Goal: Task Accomplishment & Management: Complete application form

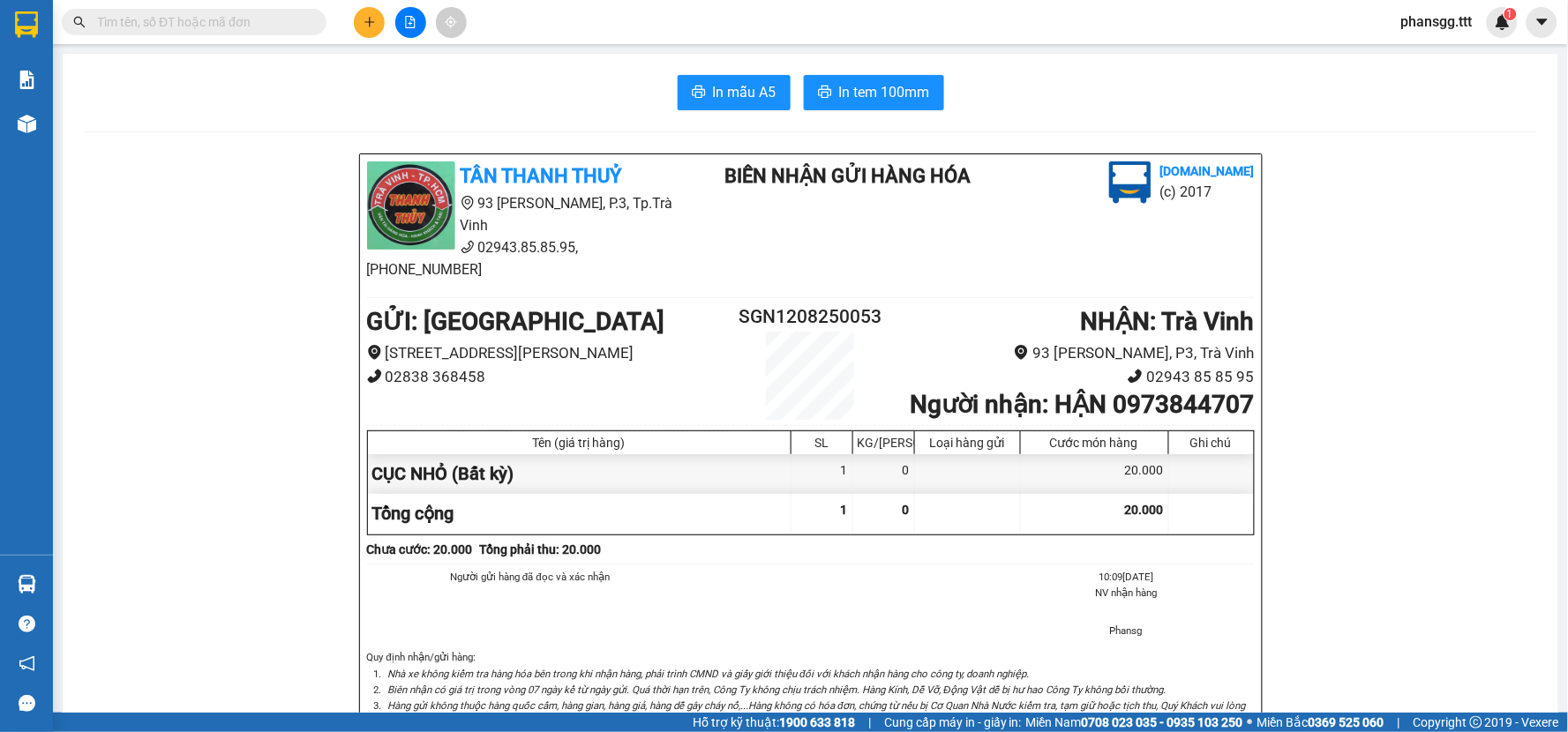
click at [1441, 20] on span "phansgg.ttt" at bounding box center [1437, 22] width 100 height 22
click at [1429, 63] on span "Đăng xuất" at bounding box center [1450, 54] width 74 height 19
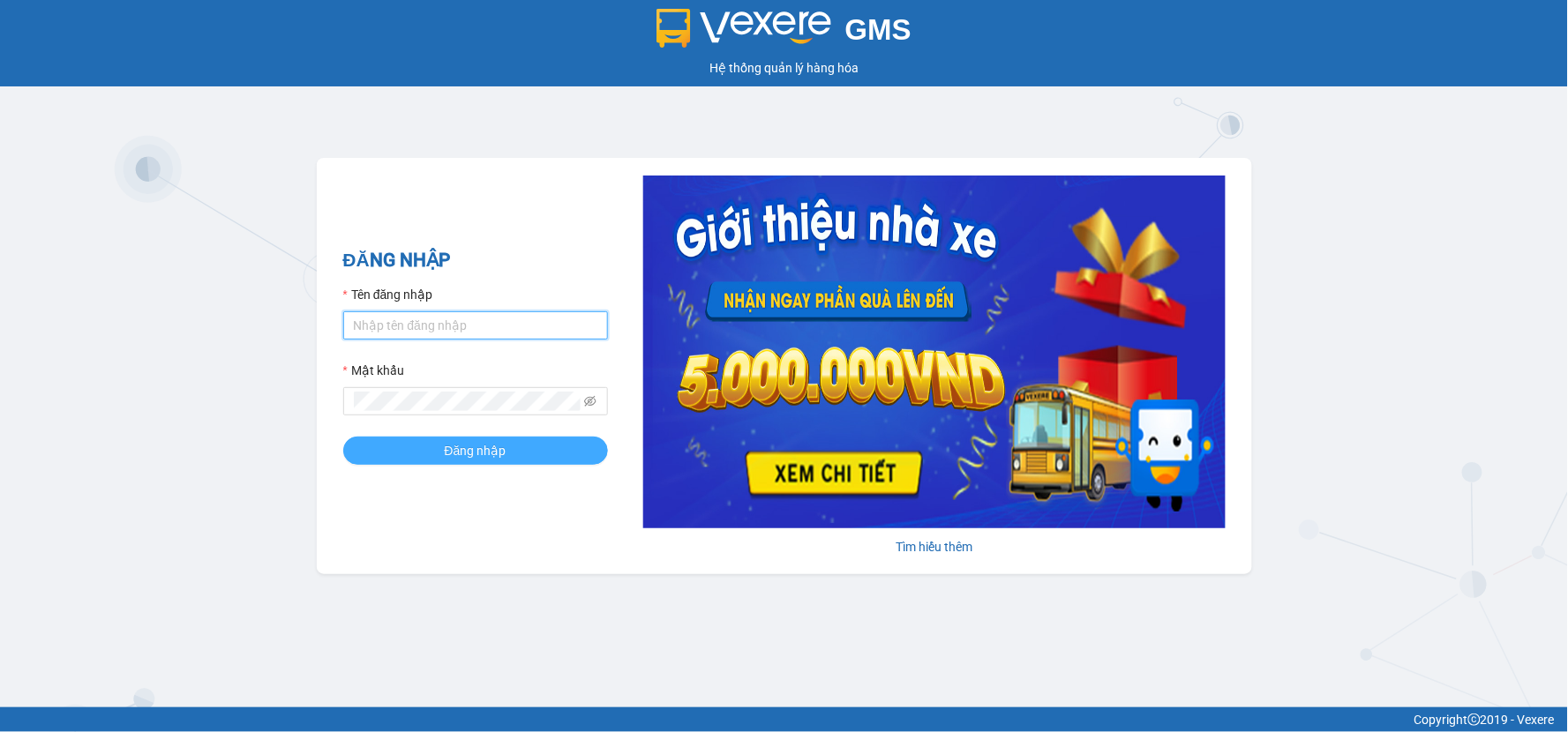
type input "minhsg.ttt"
click at [461, 438] on button "Đăng nhập" at bounding box center [476, 450] width 265 height 28
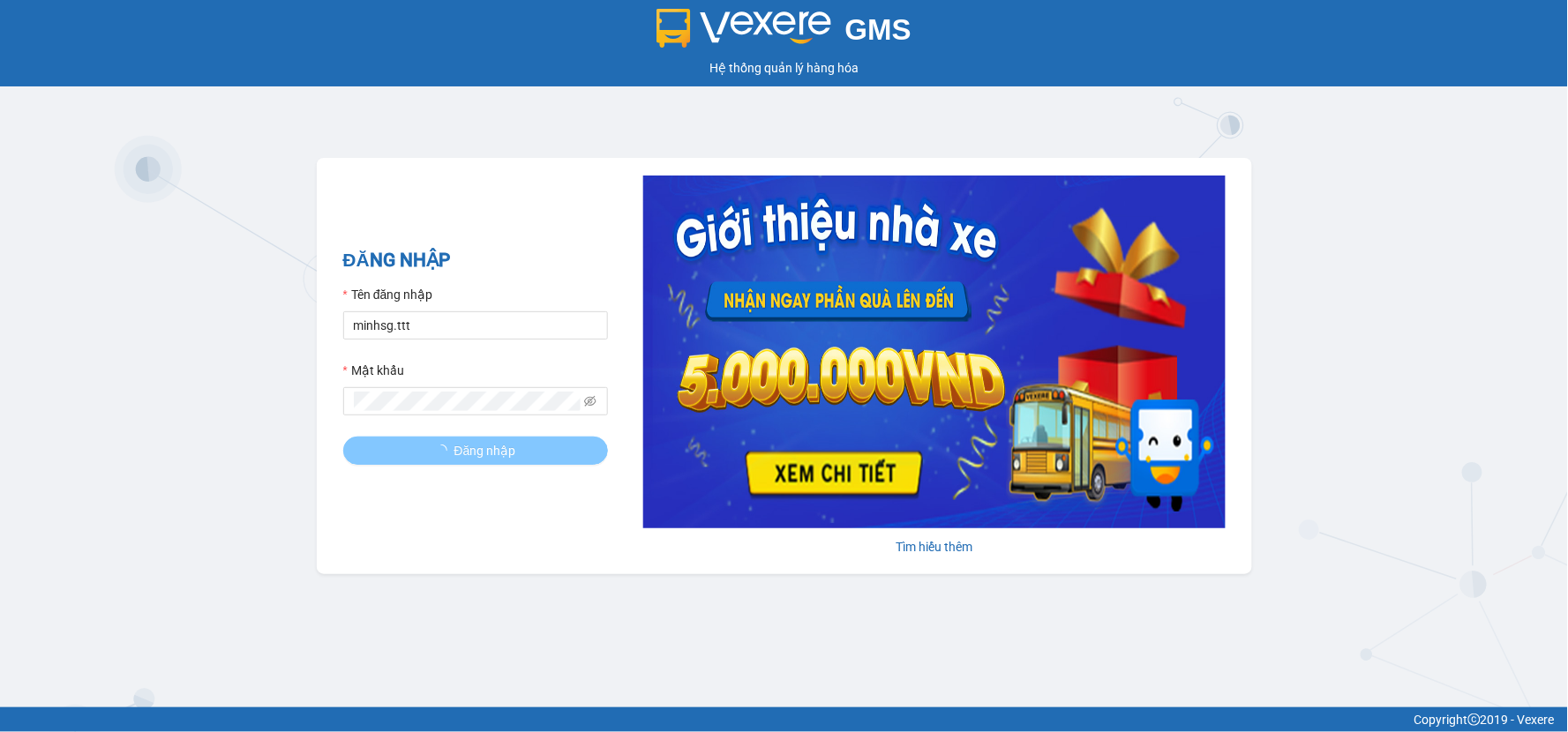
click at [488, 444] on span "Đăng nhập" at bounding box center [485, 450] width 62 height 19
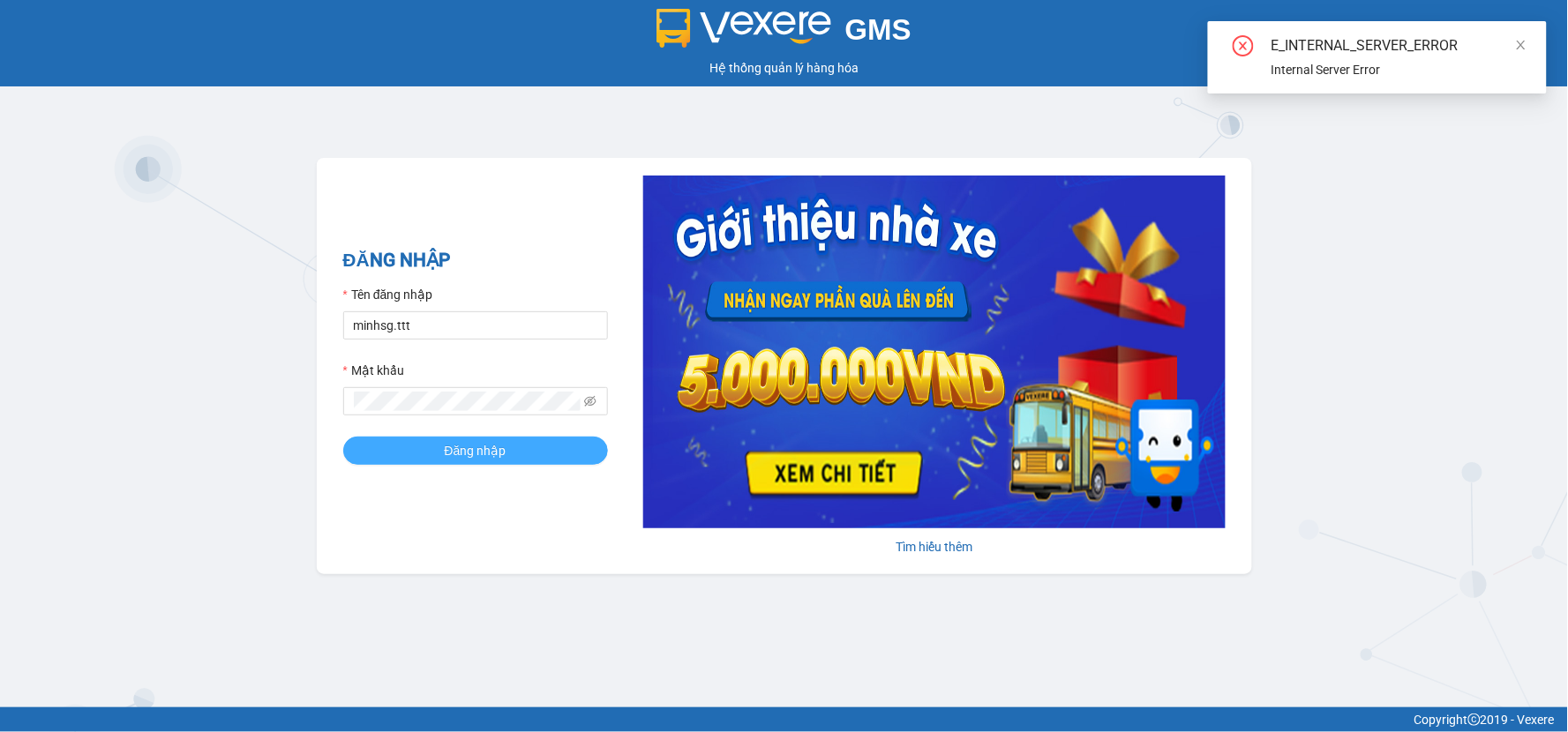
click at [485, 442] on span "Đăng nhập" at bounding box center [476, 450] width 62 height 19
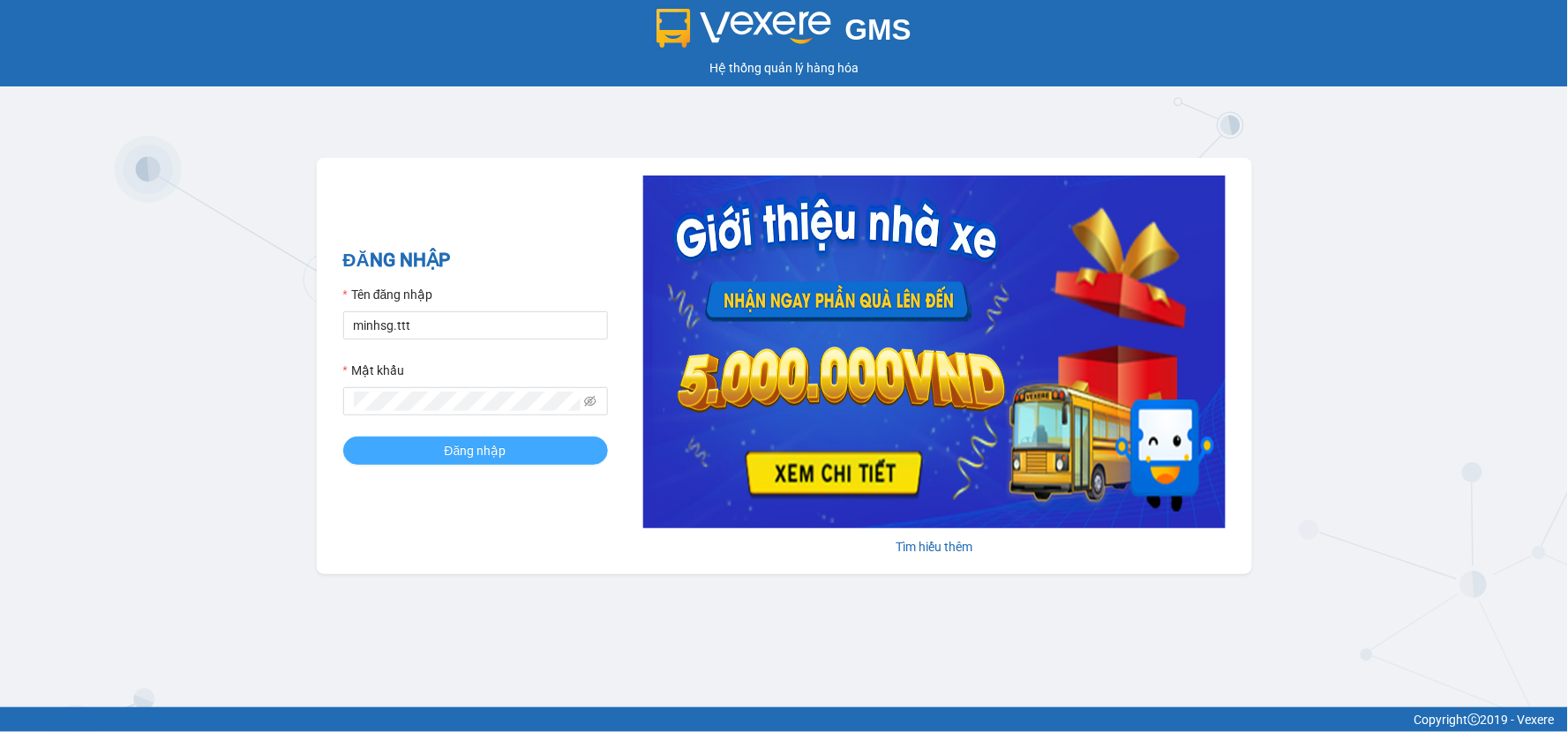
click at [485, 442] on span "Đăng nhập" at bounding box center [476, 450] width 62 height 19
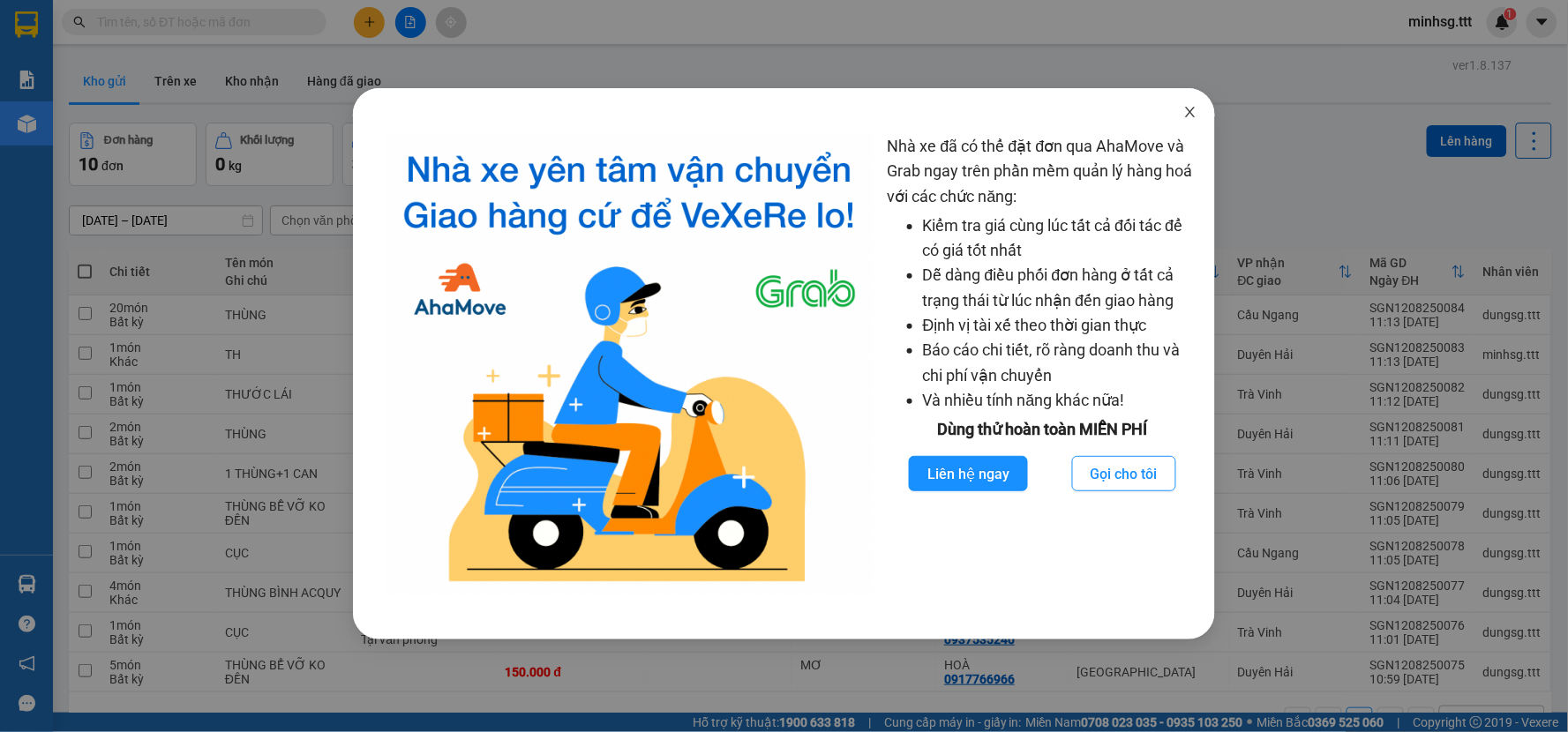
click at [1191, 125] on span "Close" at bounding box center [1190, 112] width 50 height 50
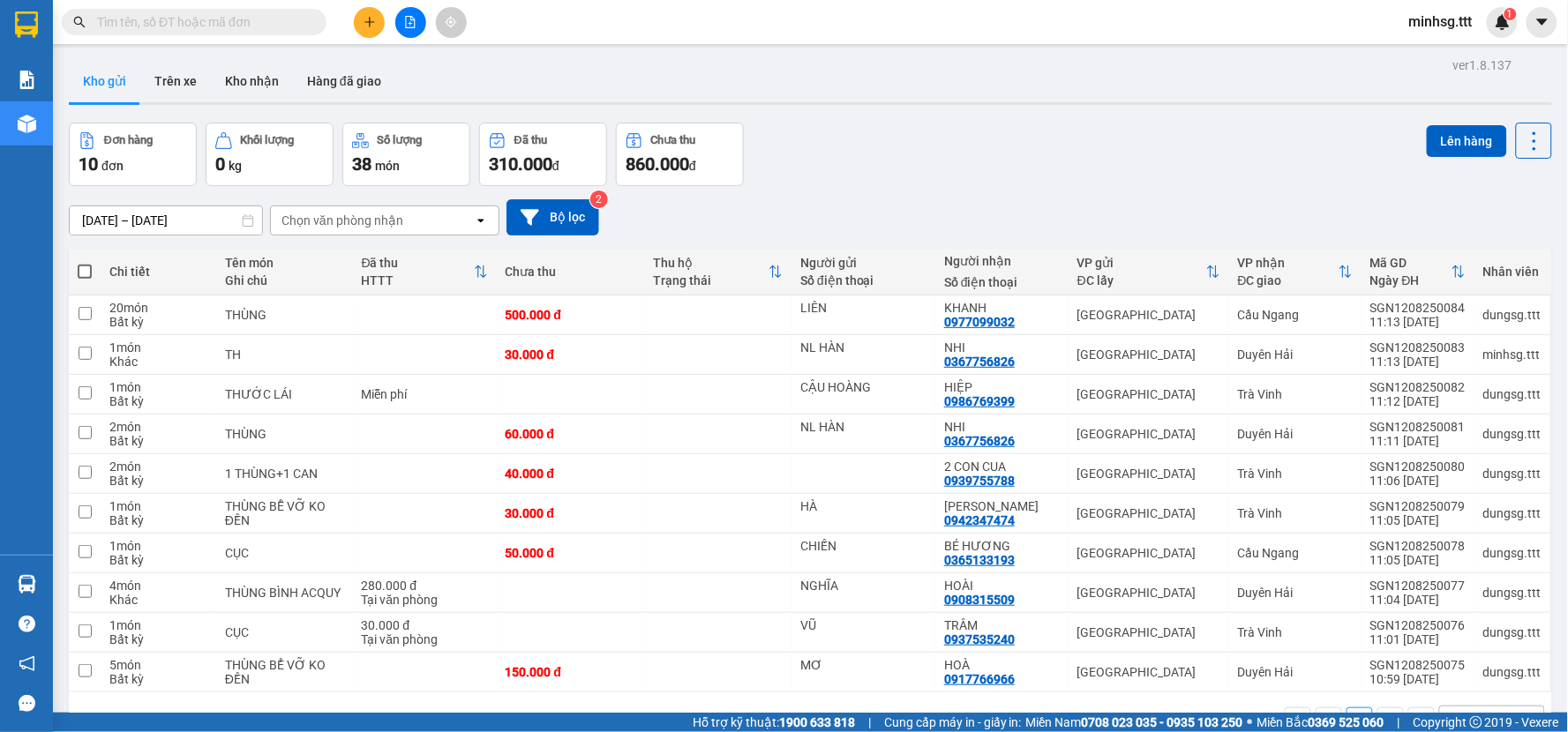
click at [1185, 116] on body "Kết quả tìm kiếm ( 0 ) Bộ lọc No Data minhsg.ttt 1 Báo cáo Mẫu 1: Báo cáo dòng …" at bounding box center [784, 366] width 1568 height 732
click at [1407, 359] on icon at bounding box center [1413, 354] width 13 height 13
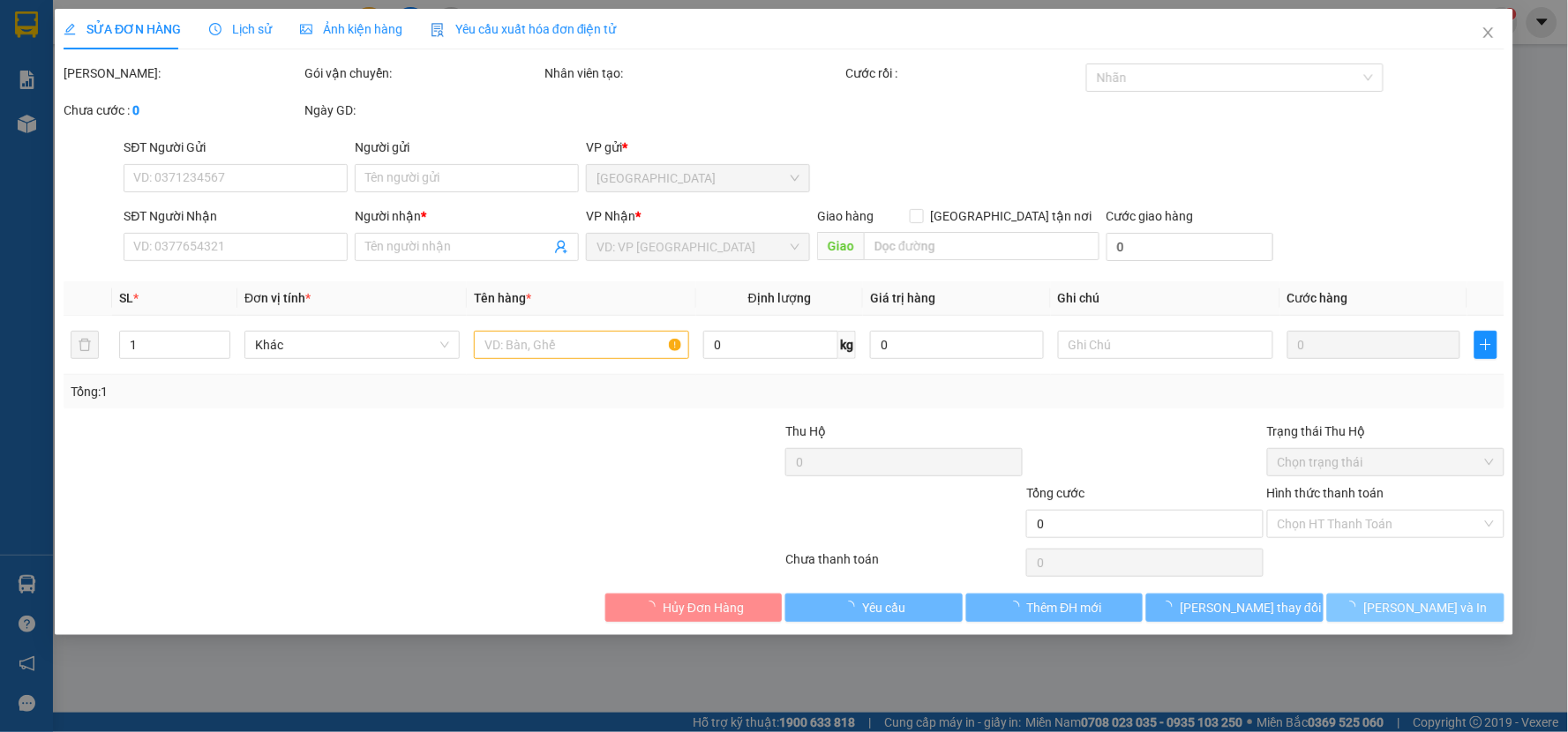
type input "NL HÀN"
type input "0367756826"
type input "NHI"
type input "30.000"
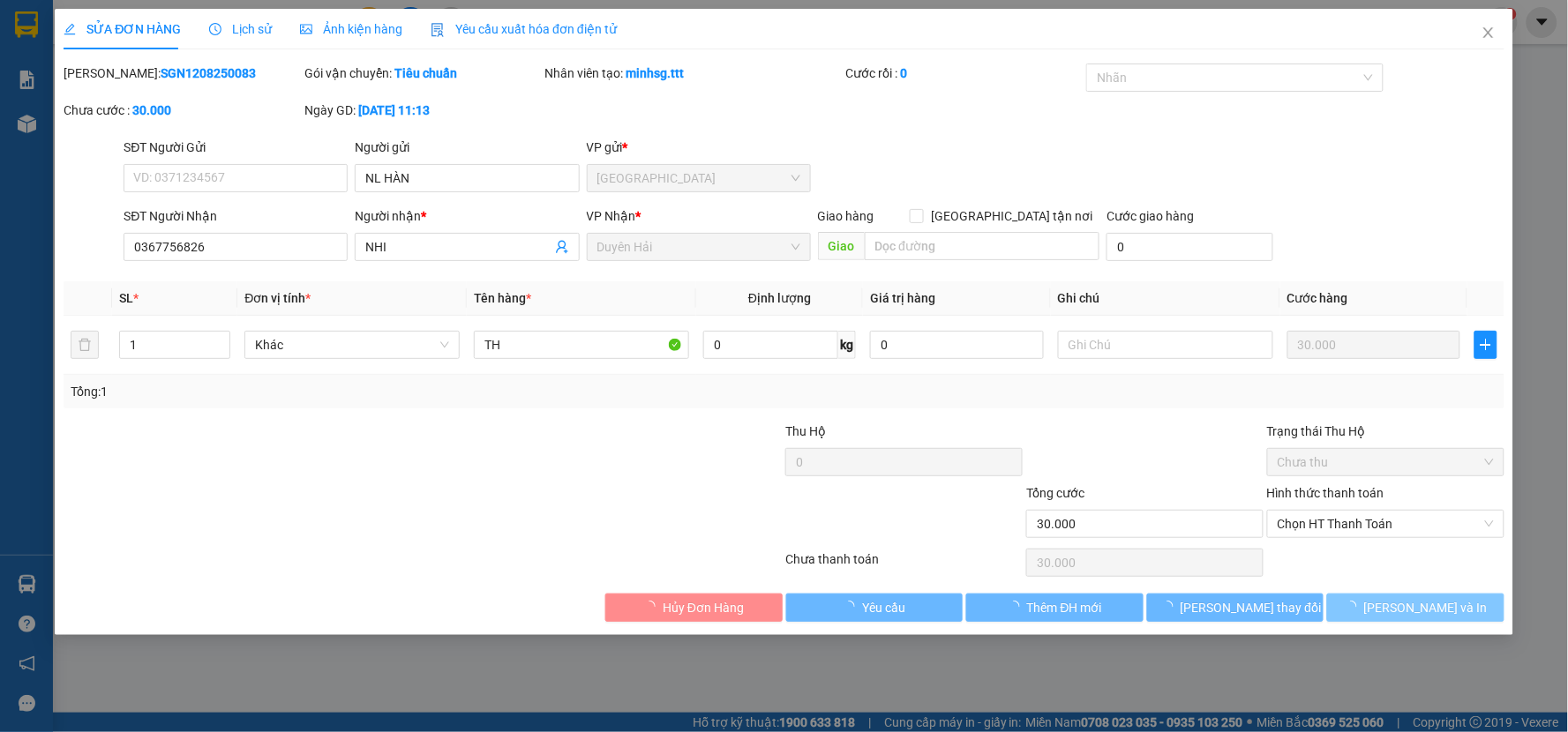
click at [1401, 612] on span "Lưu và In" at bounding box center [1426, 607] width 123 height 19
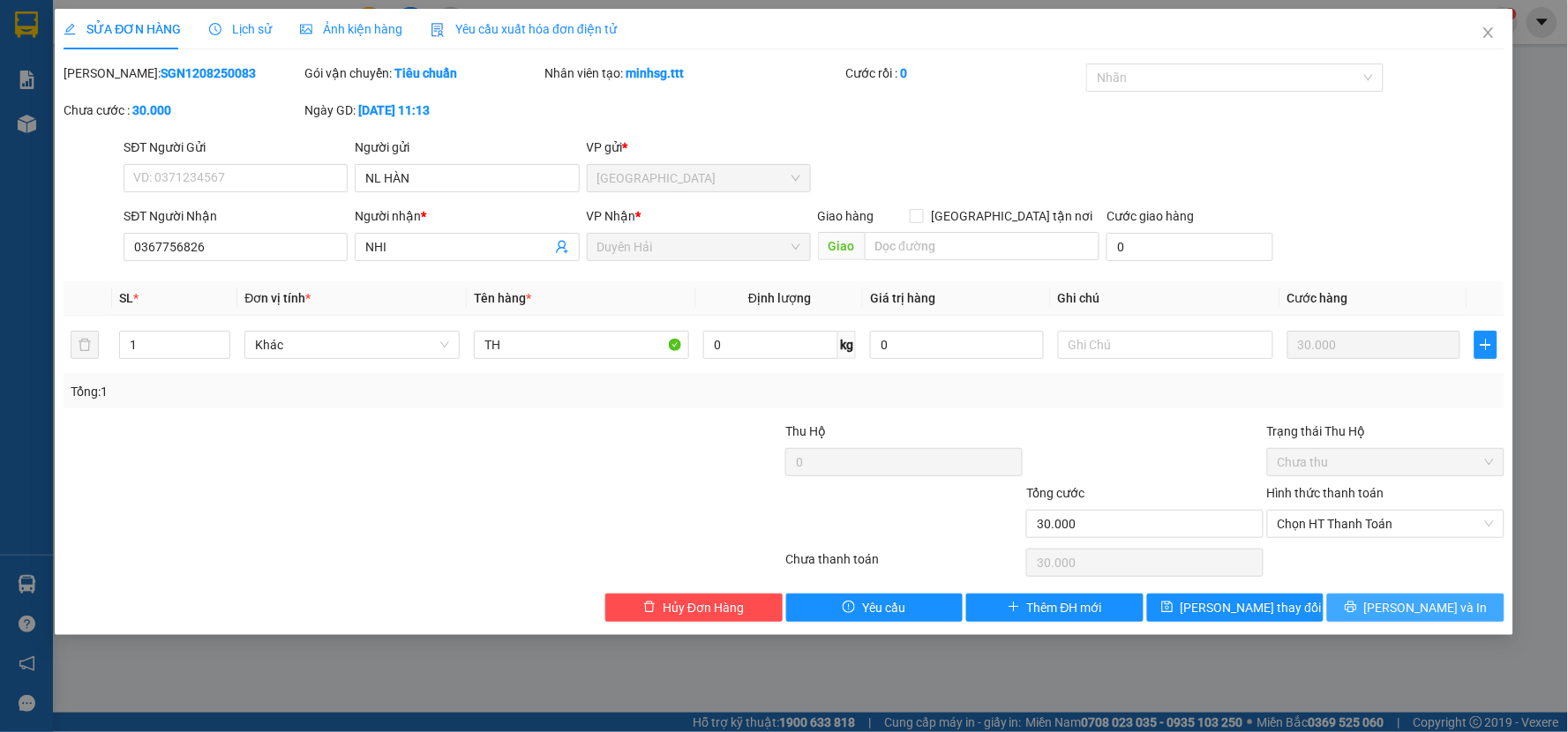
click at [1401, 612] on span "Lưu và In" at bounding box center [1426, 607] width 123 height 19
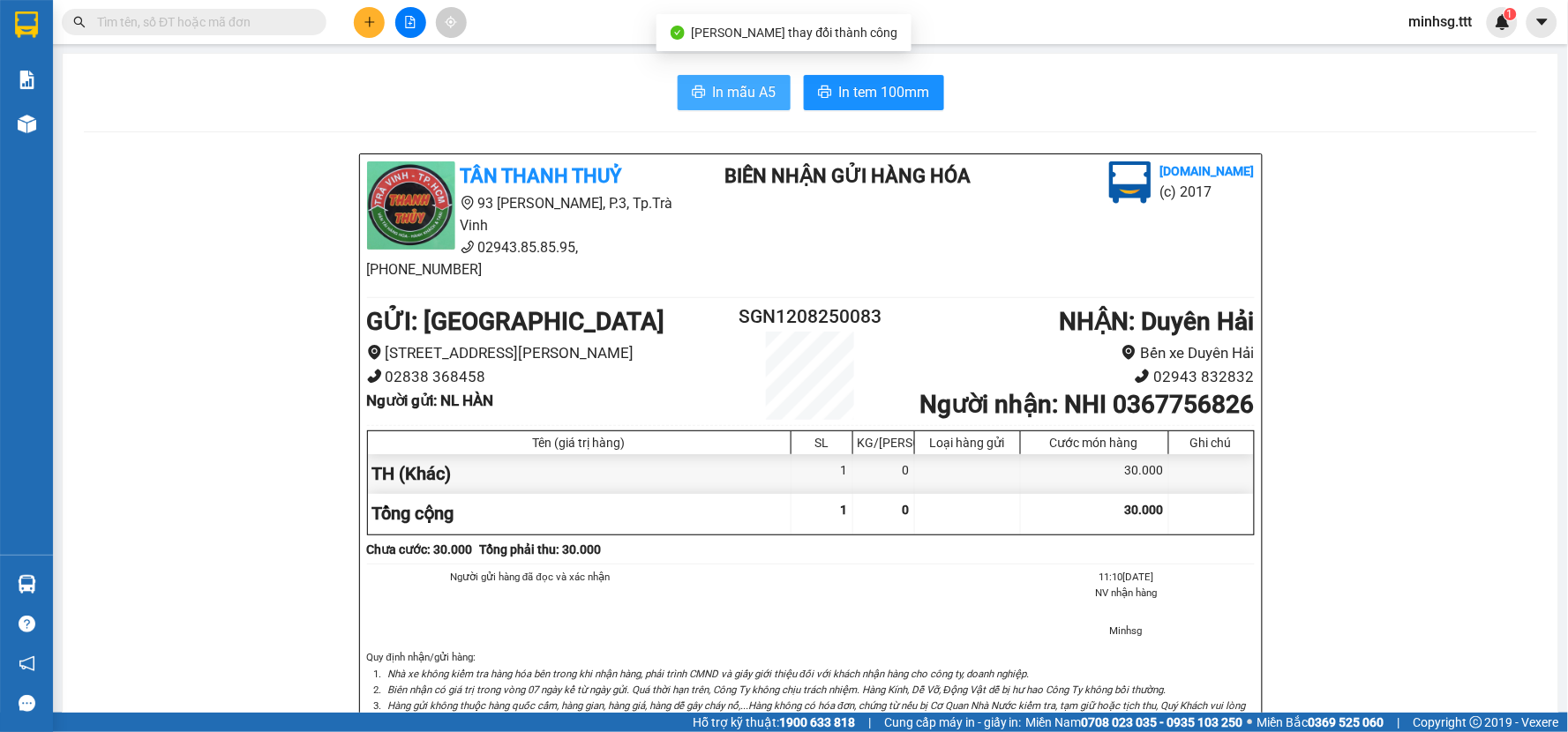
click at [679, 90] on button "In mẫu A5" at bounding box center [734, 92] width 113 height 35
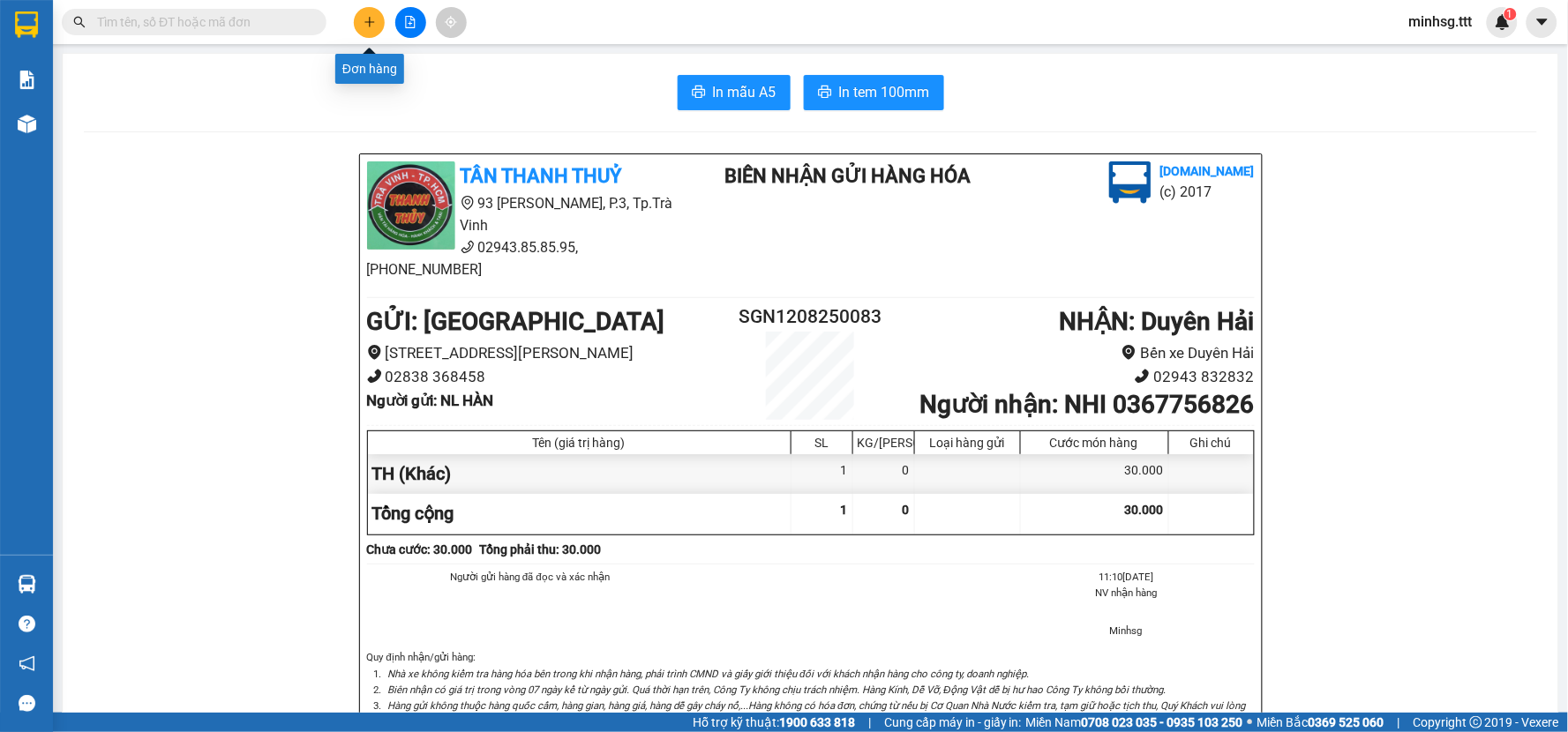
click at [366, 17] on icon "plus" at bounding box center [370, 23] width 13 height 13
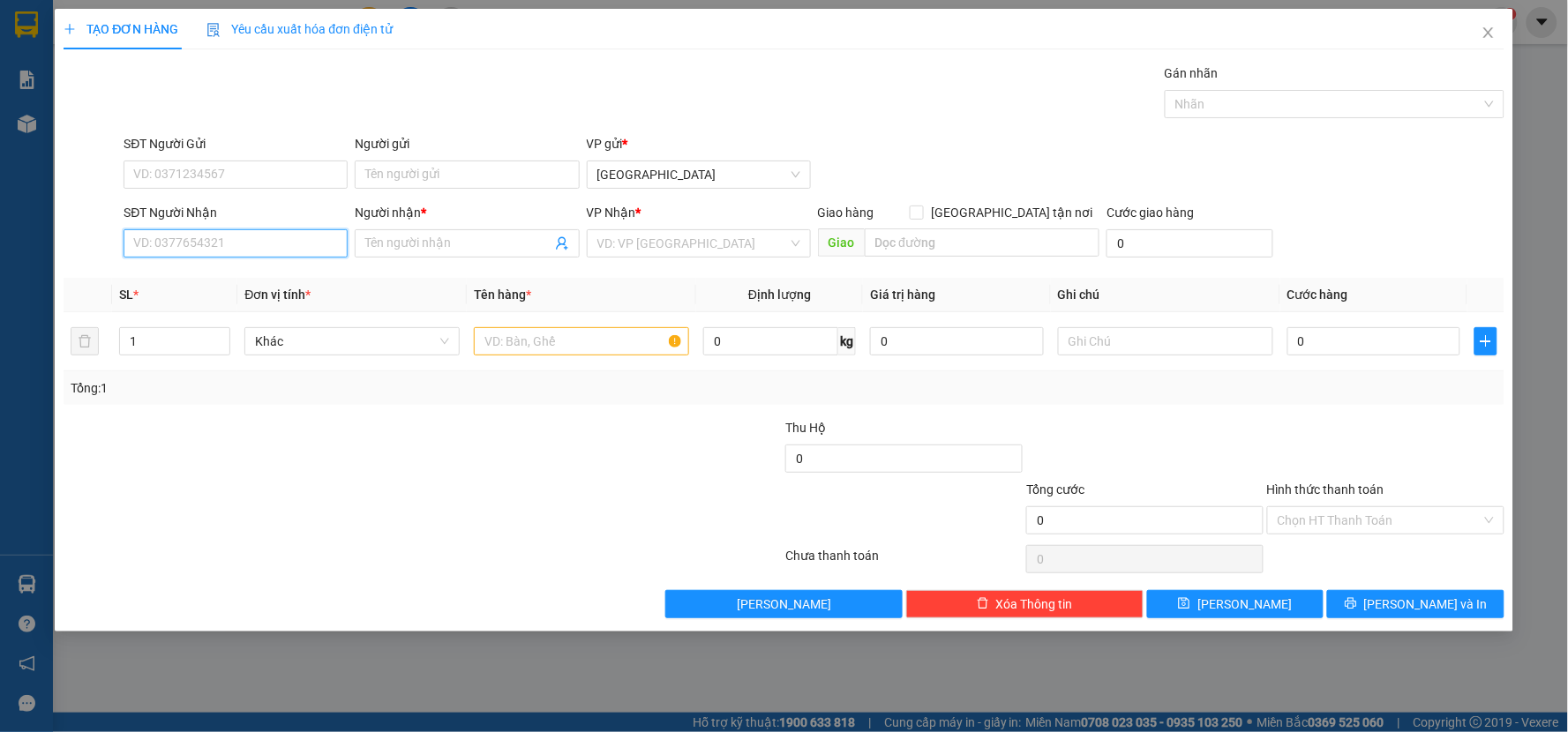
click at [270, 233] on input "SĐT Người Nhận" at bounding box center [235, 243] width 224 height 28
click at [252, 266] on div "0907512269 - HUỆ" at bounding box center [235, 278] width 224 height 28
type input "0907512269"
type input "HUỆ"
type input "0907512269"
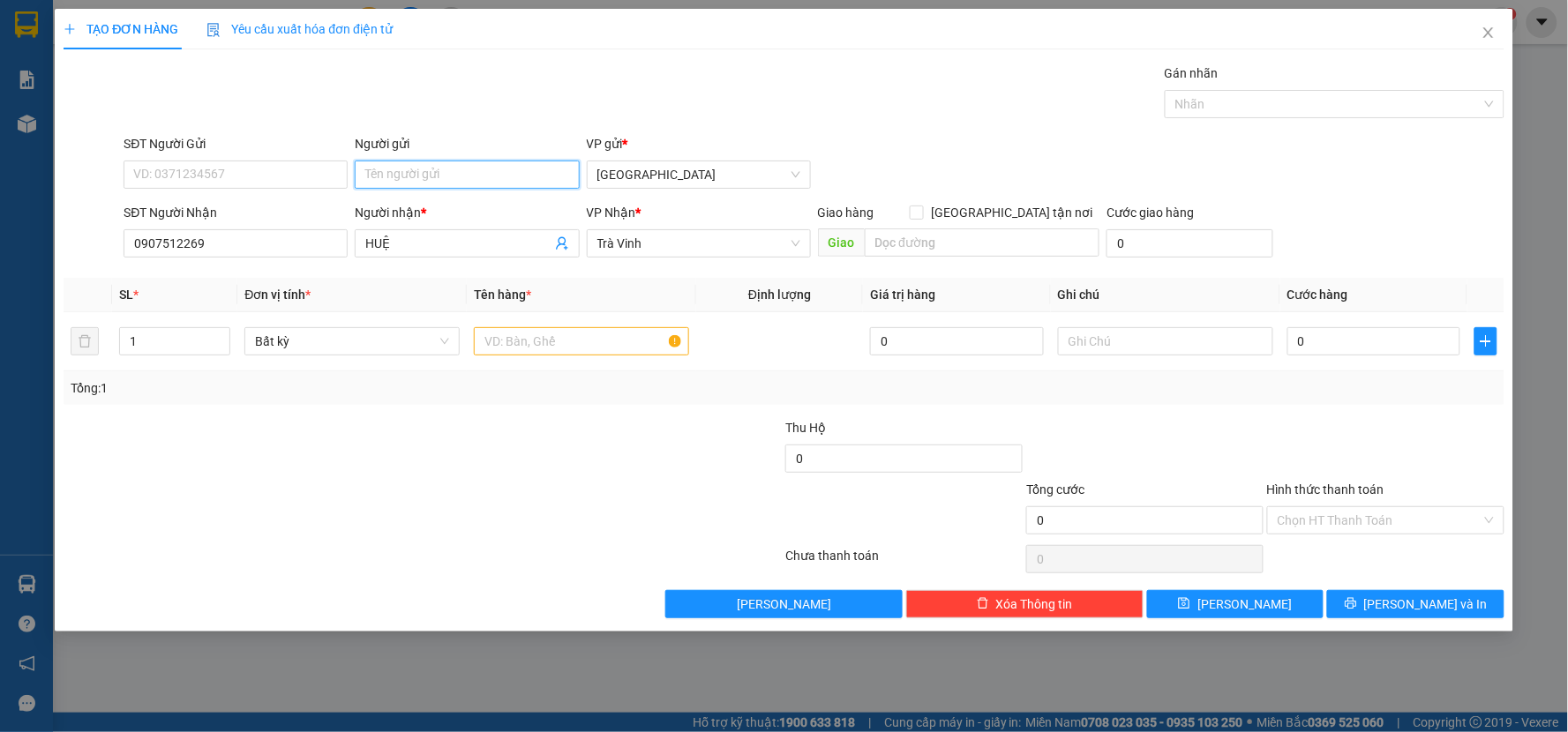
click at [437, 180] on input "Người gửi" at bounding box center [466, 174] width 224 height 28
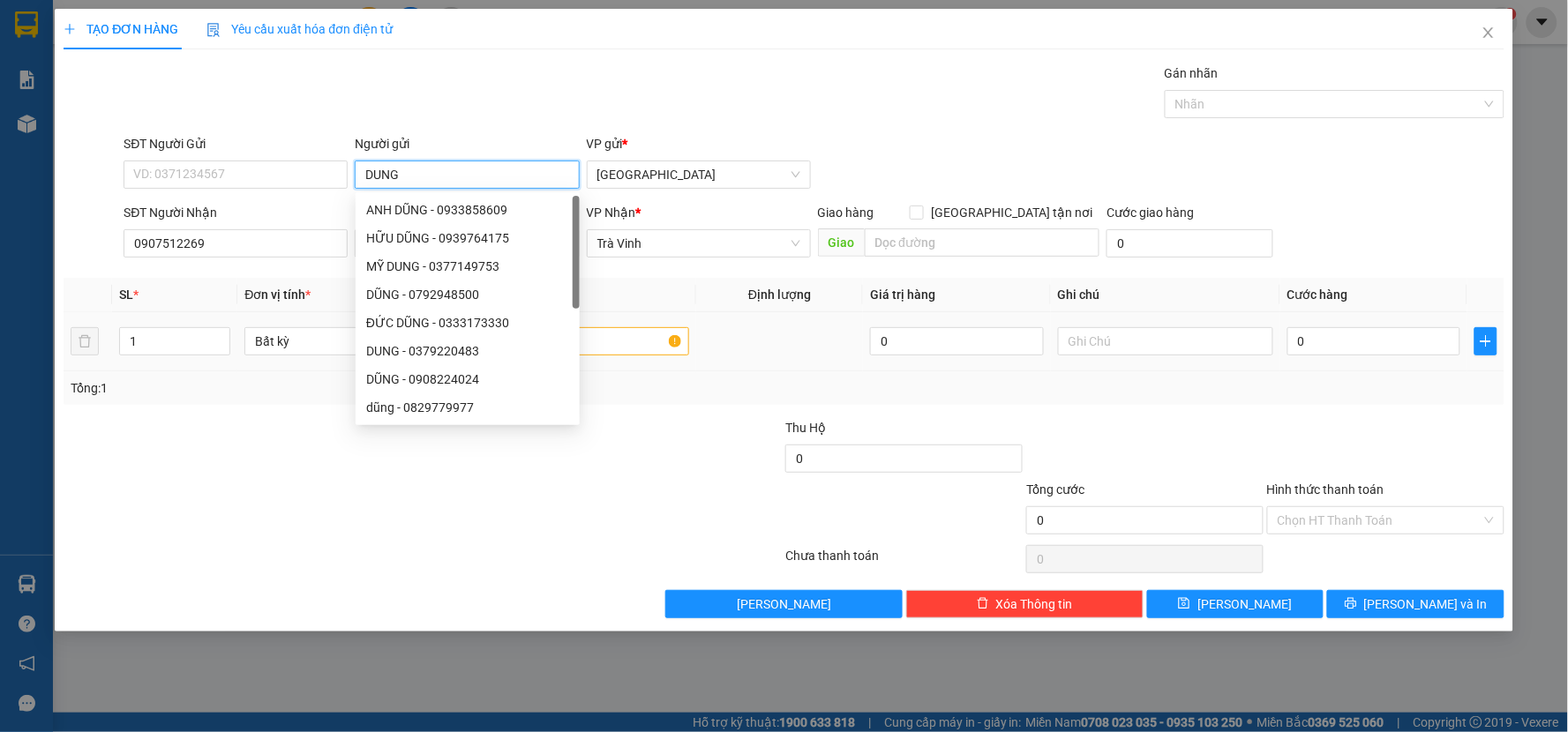
type input "DUNG"
click at [684, 340] on input "text" at bounding box center [581, 341] width 215 height 28
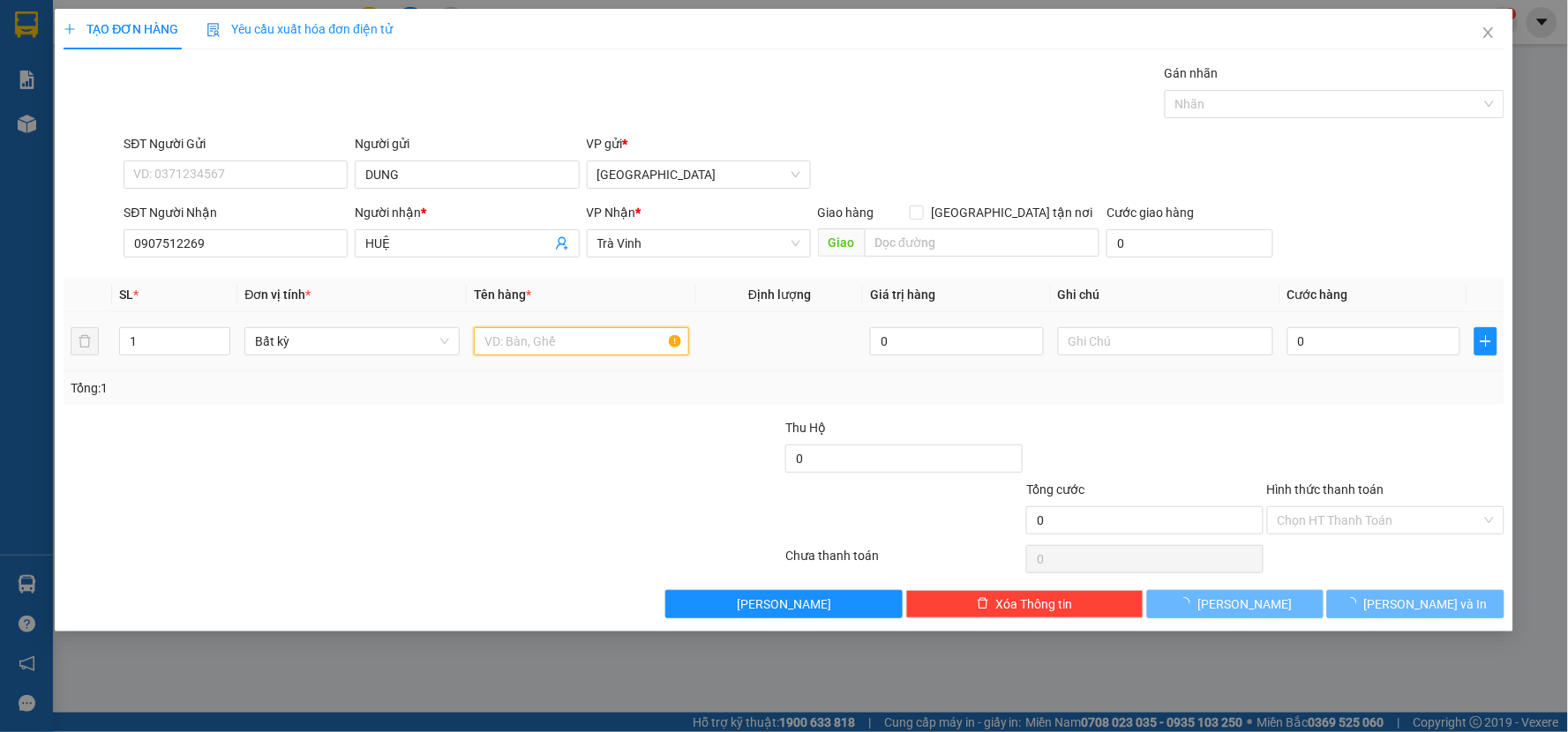
click at [605, 340] on input "text" at bounding box center [581, 341] width 215 height 28
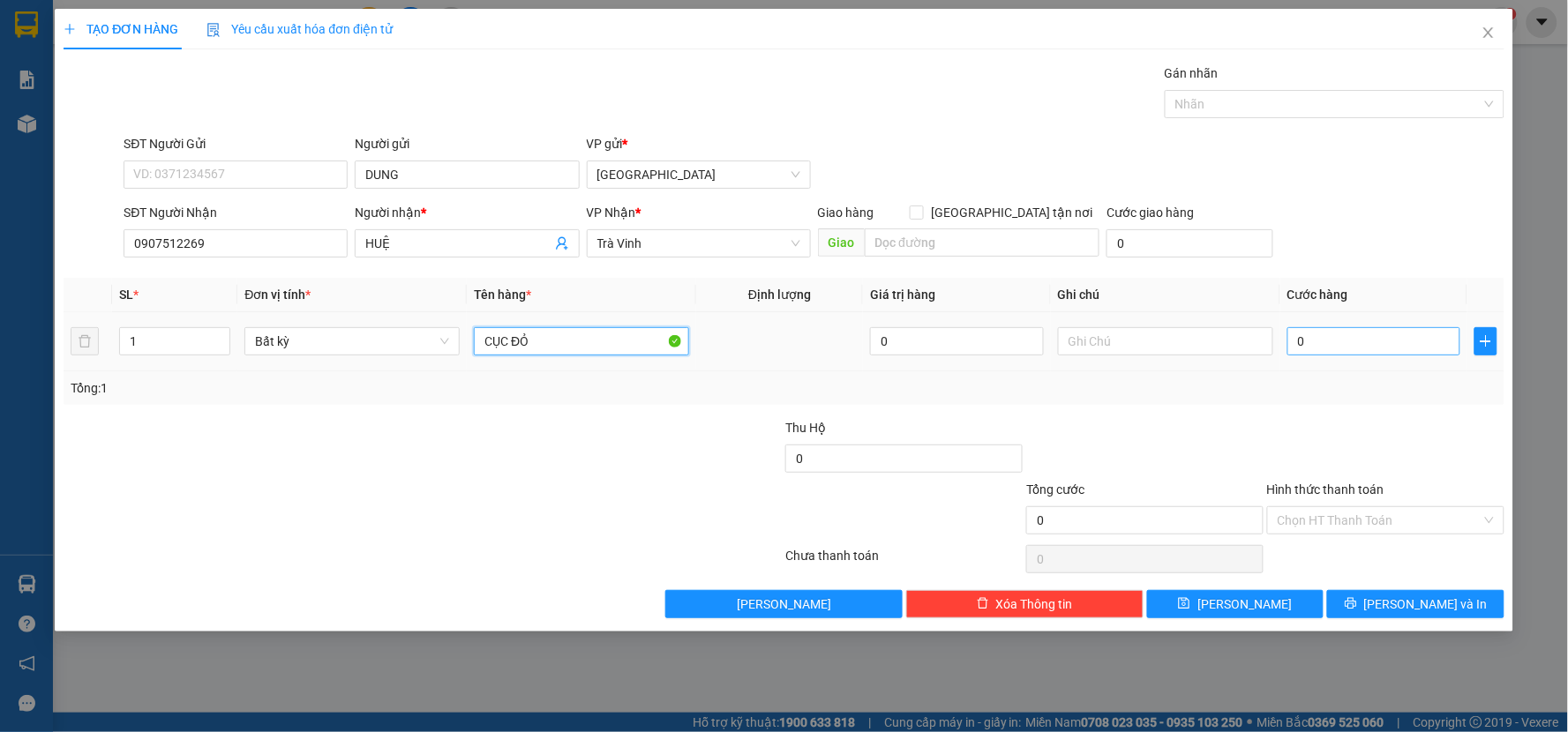
type input "CỤC ĐỎ"
click at [1342, 349] on input "0" at bounding box center [1374, 341] width 174 height 28
type input "20"
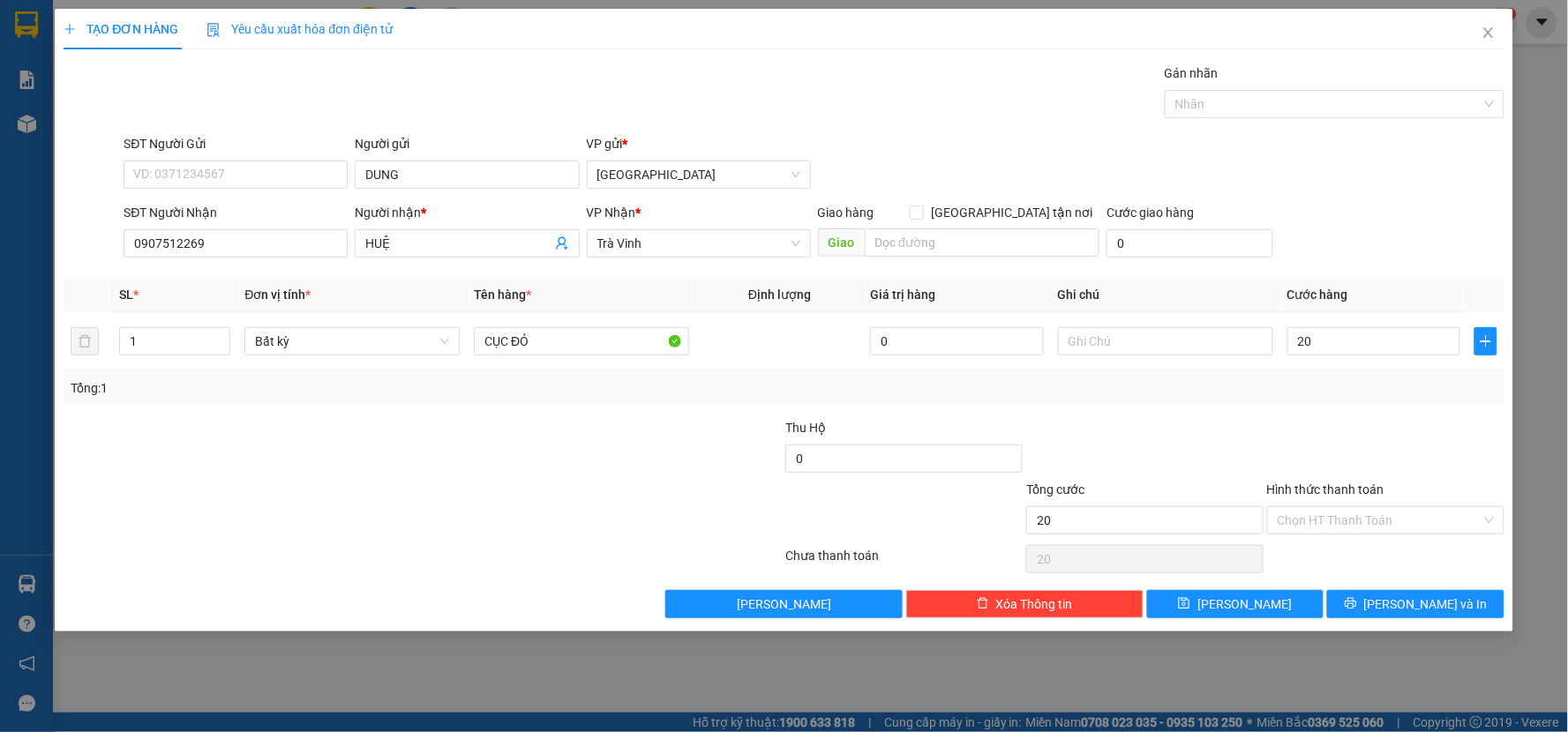
drag, startPoint x: 1325, startPoint y: 424, endPoint x: 1338, endPoint y: 429, distance: 13.9
click at [1331, 426] on div at bounding box center [1386, 448] width 241 height 62
type input "20.000"
drag, startPoint x: 1361, startPoint y: 496, endPoint x: 1360, endPoint y: 513, distance: 17.0
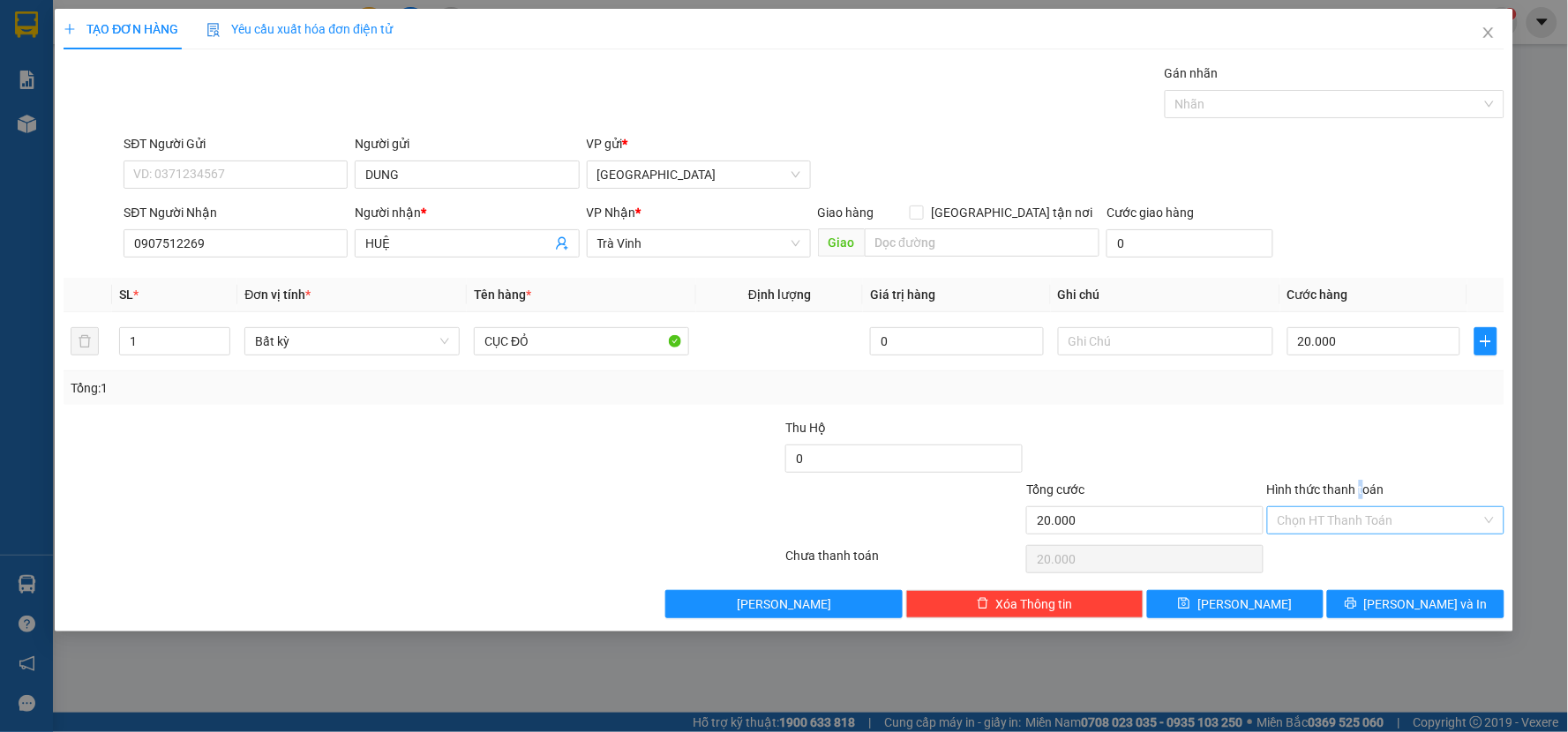
click at [1360, 513] on div "Hình thức thanh toán Chọn HT Thanh Toán" at bounding box center [1386, 510] width 237 height 62
click at [1361, 535] on div "Hình thức thanh toán Chọn HT Thanh Toán" at bounding box center [1386, 510] width 237 height 62
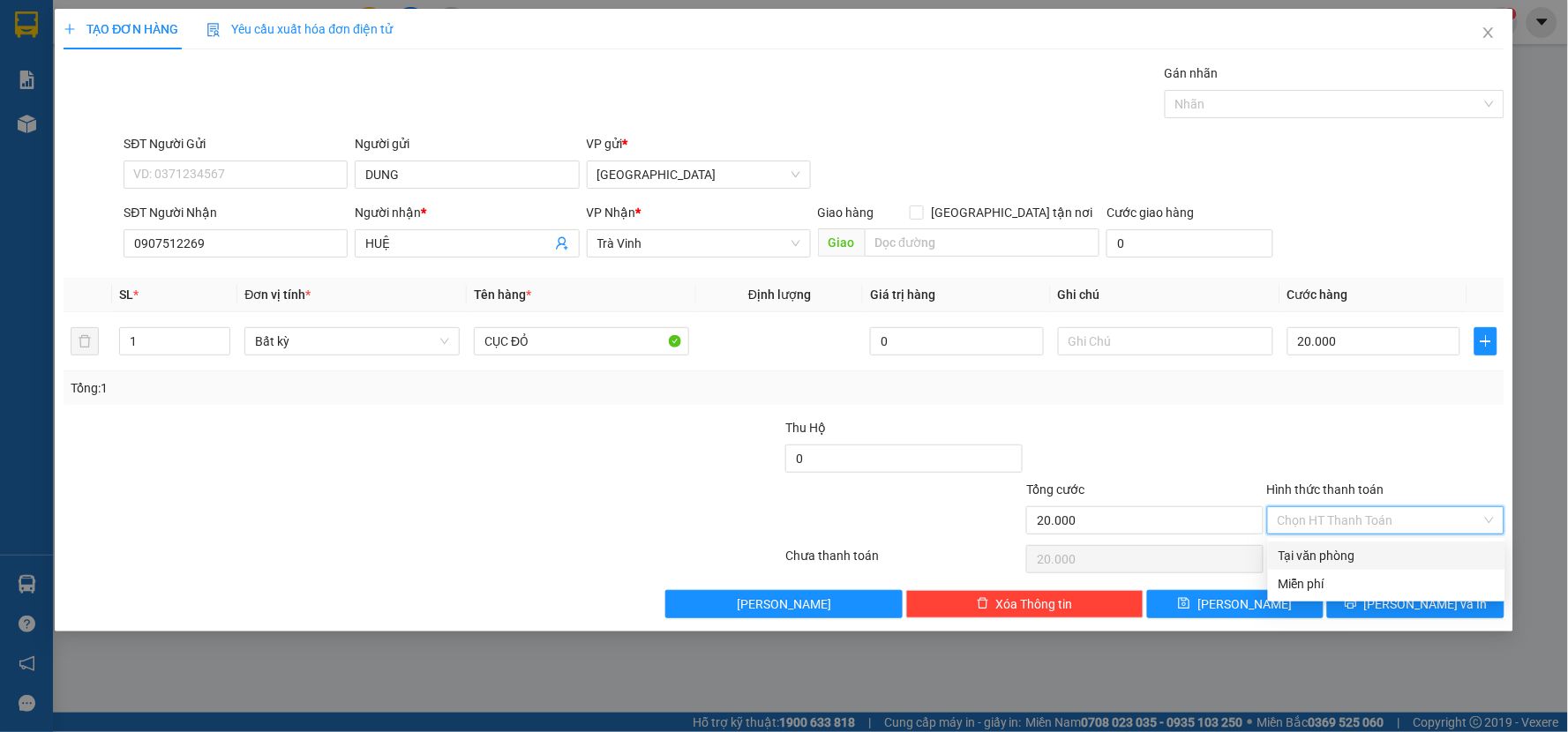
click at [1389, 551] on div "Tại văn phòng" at bounding box center [1386, 554] width 216 height 19
type input "0"
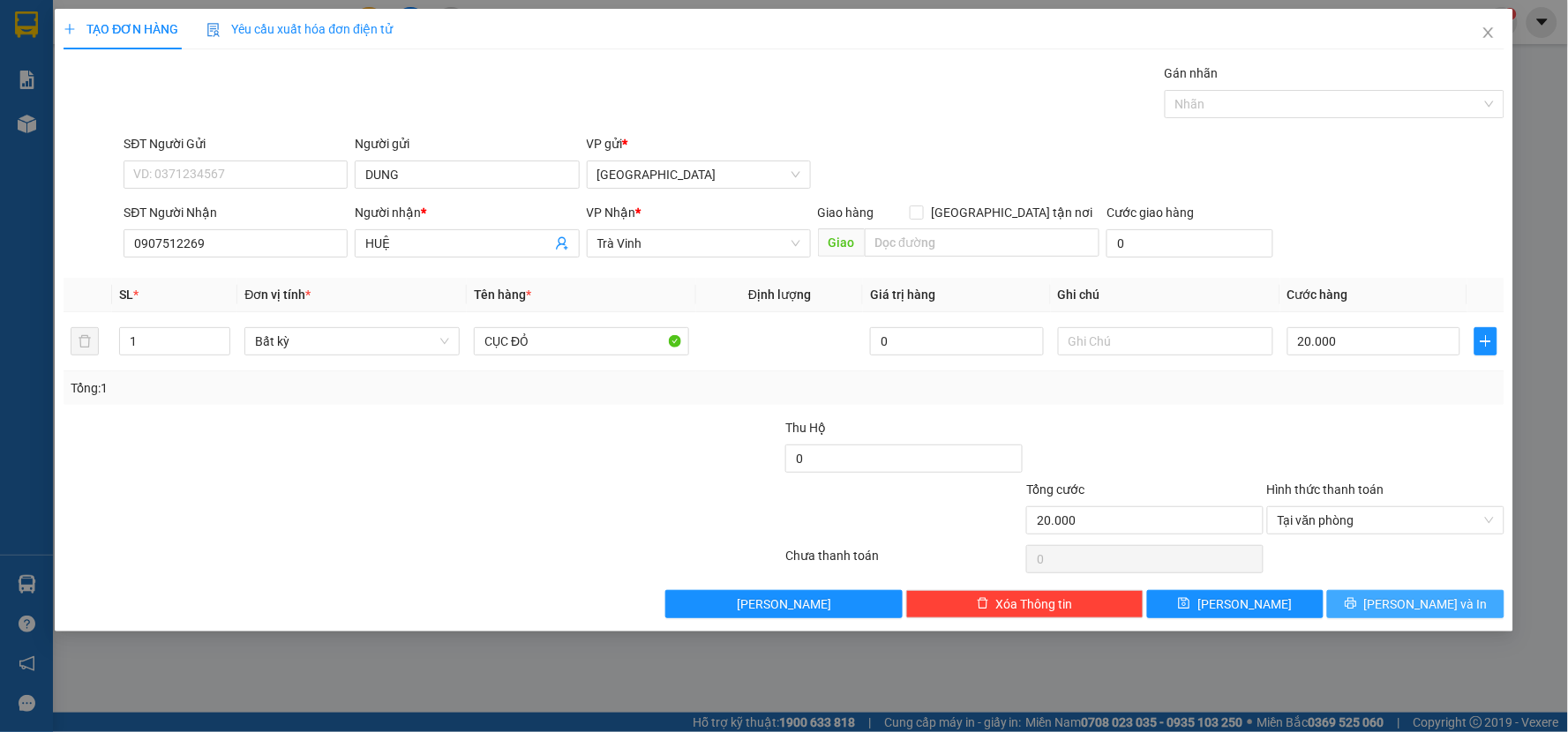
drag, startPoint x: 1413, startPoint y: 596, endPoint x: 1344, endPoint y: 571, distance: 73.4
click at [1413, 601] on span "Lưu và In" at bounding box center [1426, 603] width 123 height 19
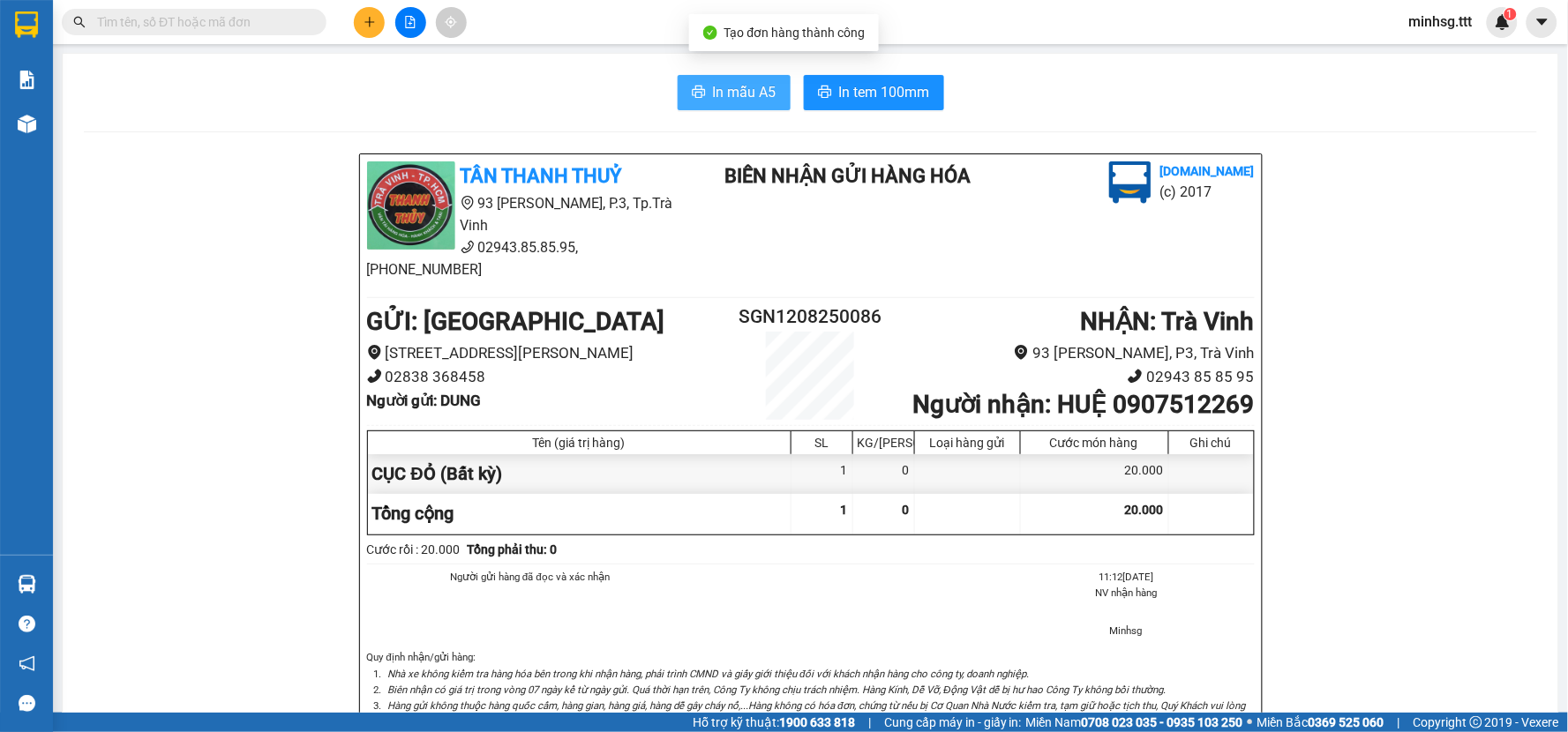
click at [714, 89] on span "In mẫu A5" at bounding box center [744, 92] width 63 height 22
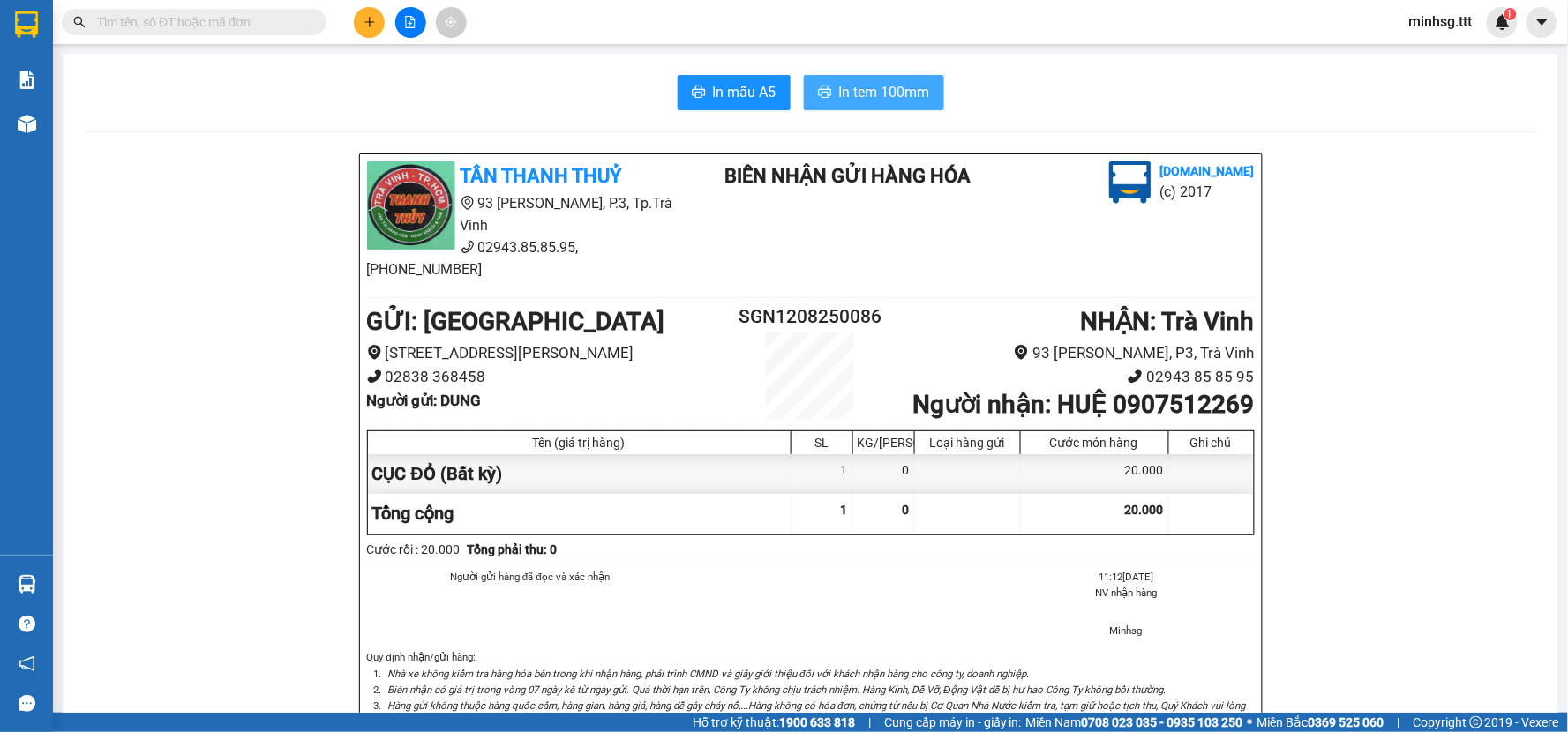
click at [874, 84] on span "In tem 100mm" at bounding box center [885, 92] width 91 height 22
